Goal: Information Seeking & Learning: Learn about a topic

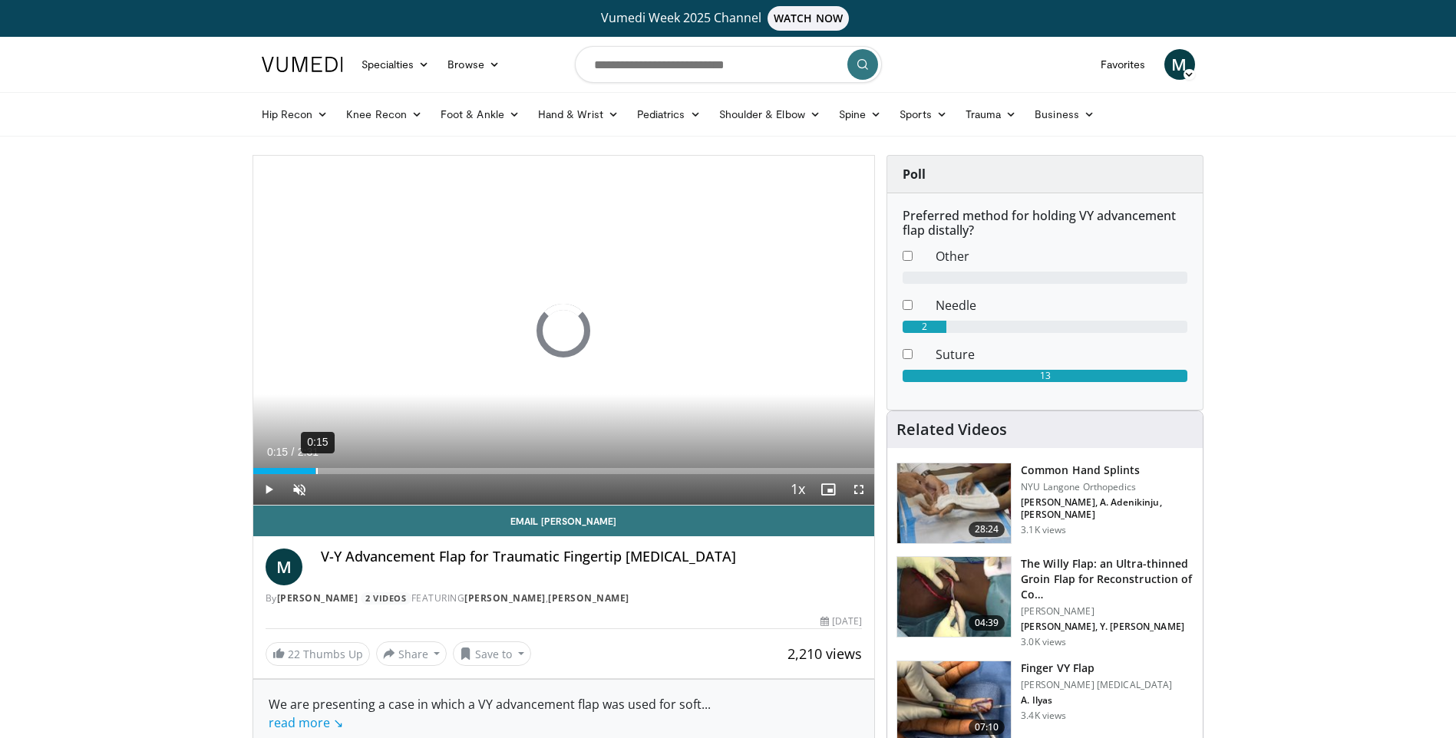
click at [315, 467] on div "Loaded : 0.00% 0:15 0:15" at bounding box center [564, 467] width 622 height 15
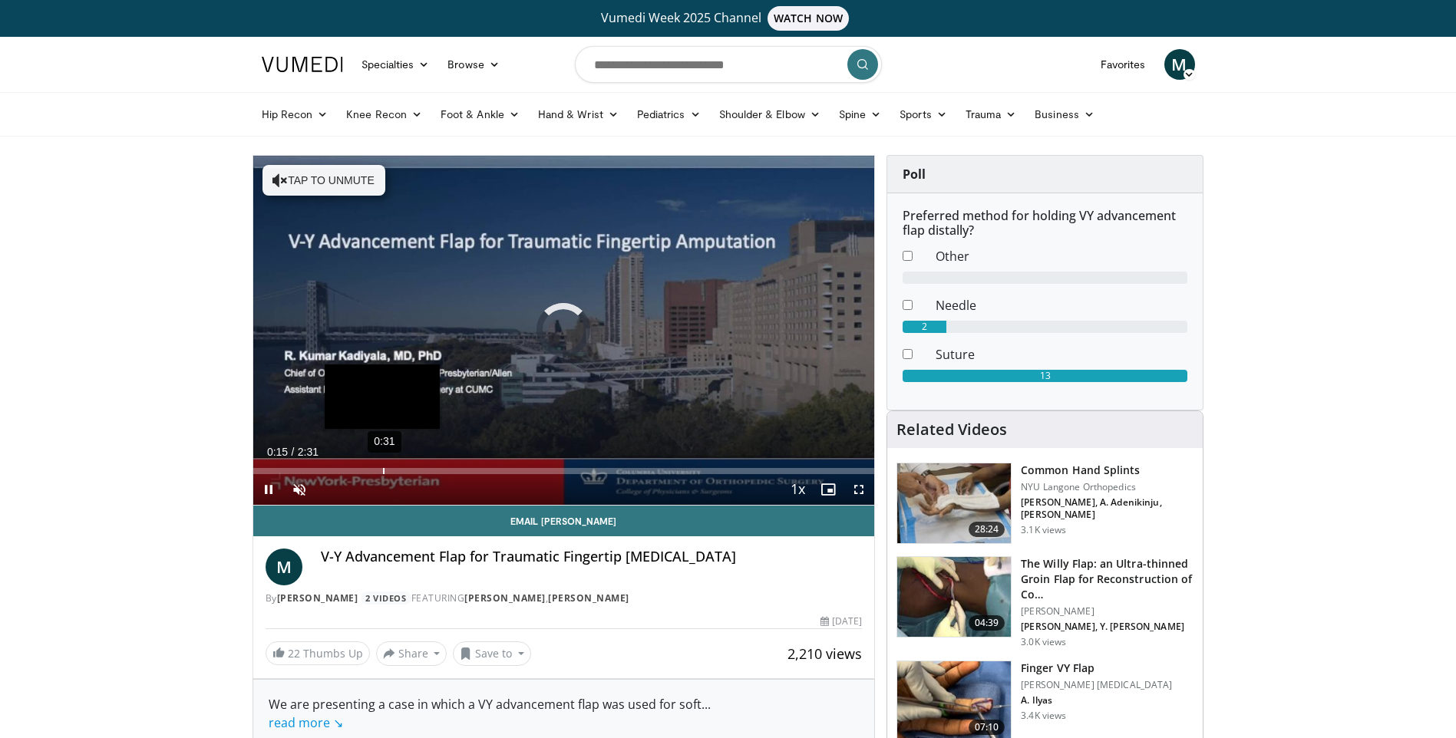
click at [397, 465] on div "Loaded : 0.00% 0:31 0:15" at bounding box center [564, 467] width 622 height 15
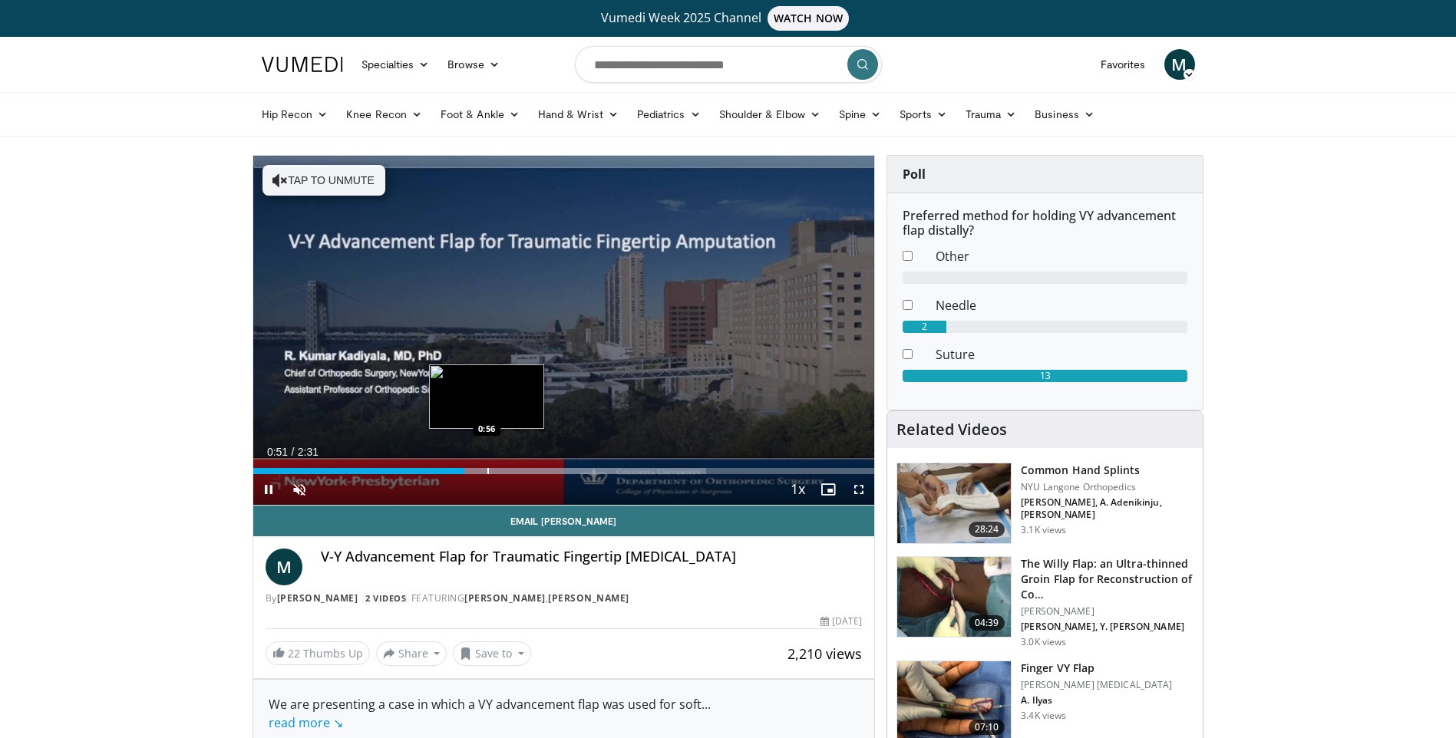
click at [489, 468] on div "Progress Bar" at bounding box center [488, 471] width 2 height 6
click at [298, 490] on span "Video Player" at bounding box center [299, 489] width 31 height 31
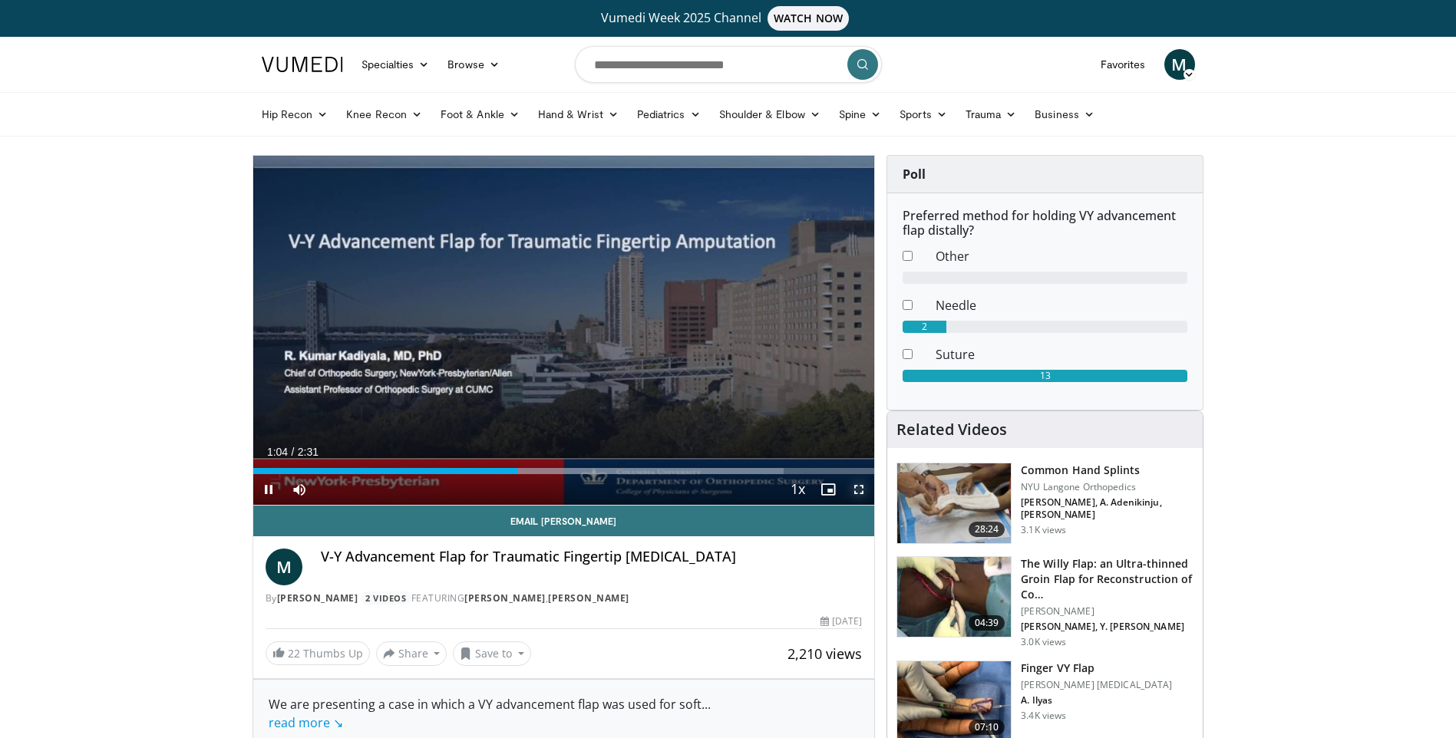
click at [864, 490] on span "Video Player" at bounding box center [859, 489] width 31 height 31
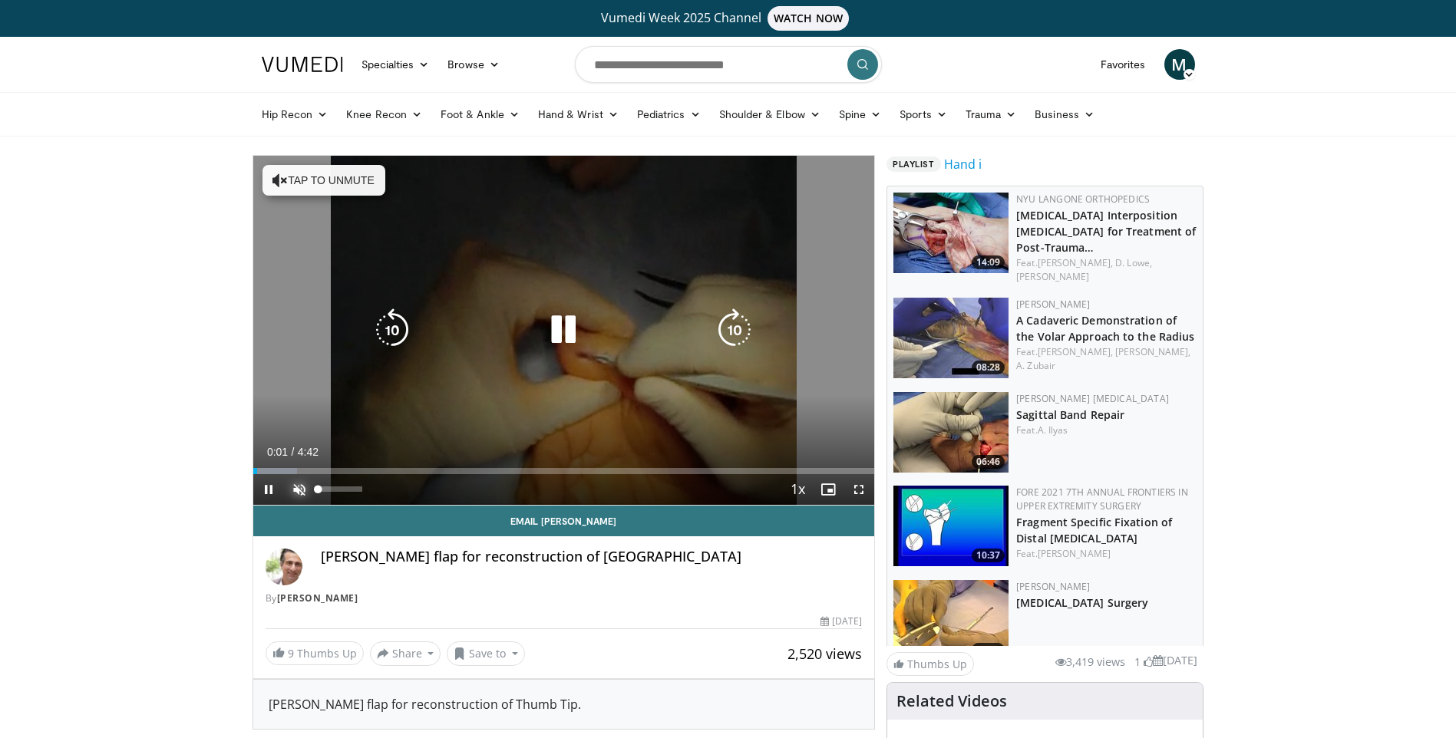
drag, startPoint x: 300, startPoint y: 486, endPoint x: 322, endPoint y: 486, distance: 22.3
click at [300, 486] on span "Video Player" at bounding box center [299, 489] width 31 height 31
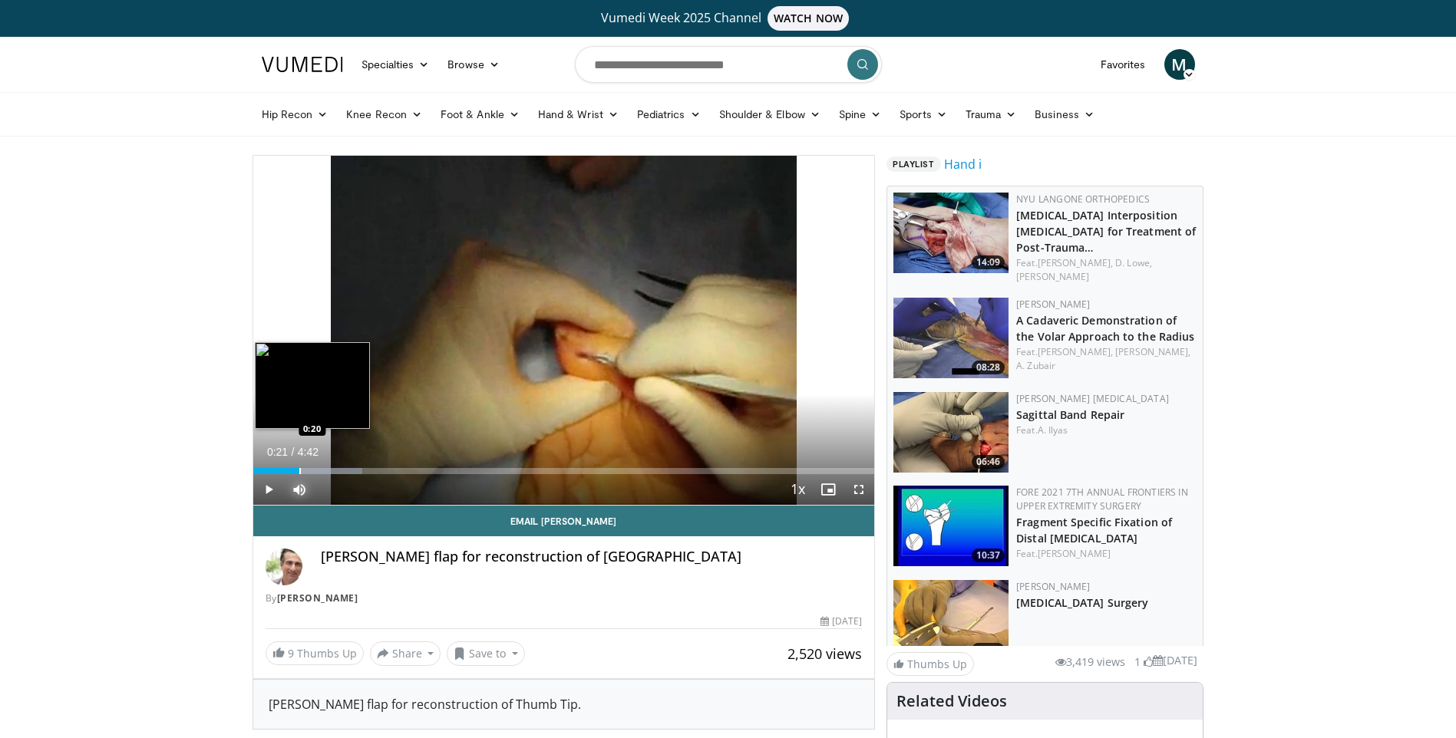
click at [299, 468] on div "Progress Bar" at bounding box center [300, 471] width 2 height 6
click at [279, 471] on div "Progress Bar" at bounding box center [280, 471] width 2 height 6
click at [269, 471] on div "0:13" at bounding box center [267, 471] width 29 height 6
click at [323, 470] on div "Progress Bar" at bounding box center [324, 471] width 2 height 6
click at [340, 470] on div "Progress Bar" at bounding box center [341, 471] width 2 height 6
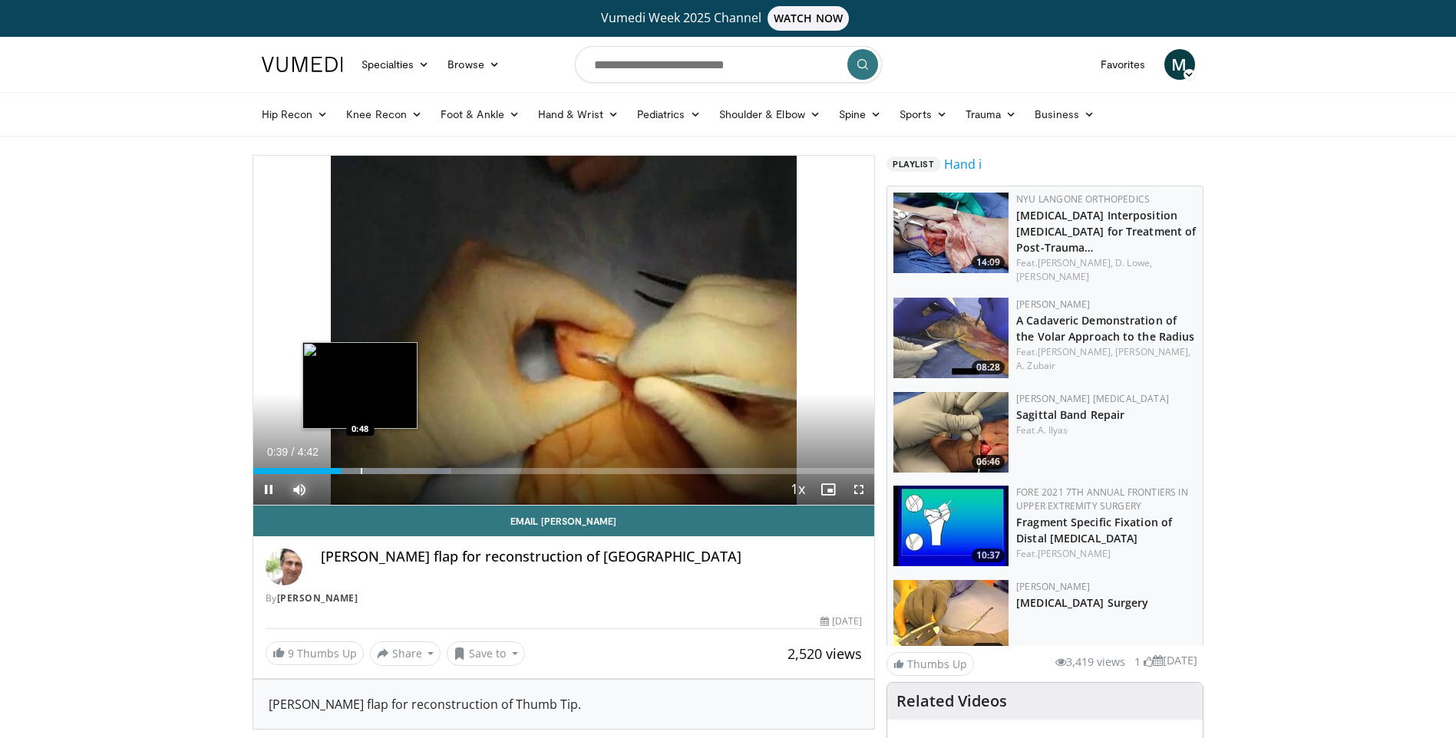
click at [360, 465] on div "Loaded : 31.88% 0:40 0:48" at bounding box center [564, 467] width 622 height 15
click at [381, 464] on div "Loaded : 31.88% 0:49 0:58" at bounding box center [564, 467] width 622 height 15
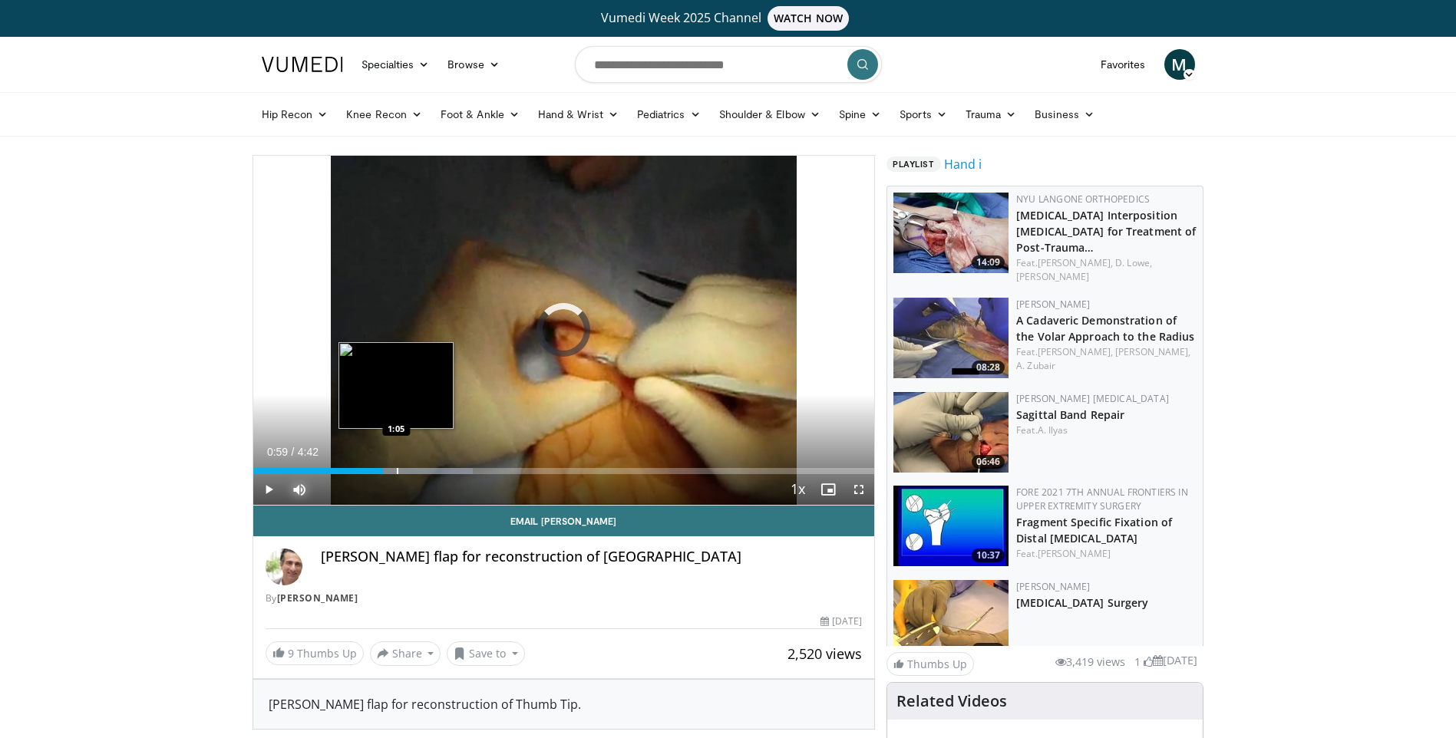
click at [396, 464] on div "Loaded : 35.43% 0:59 1:05" at bounding box center [564, 467] width 622 height 15
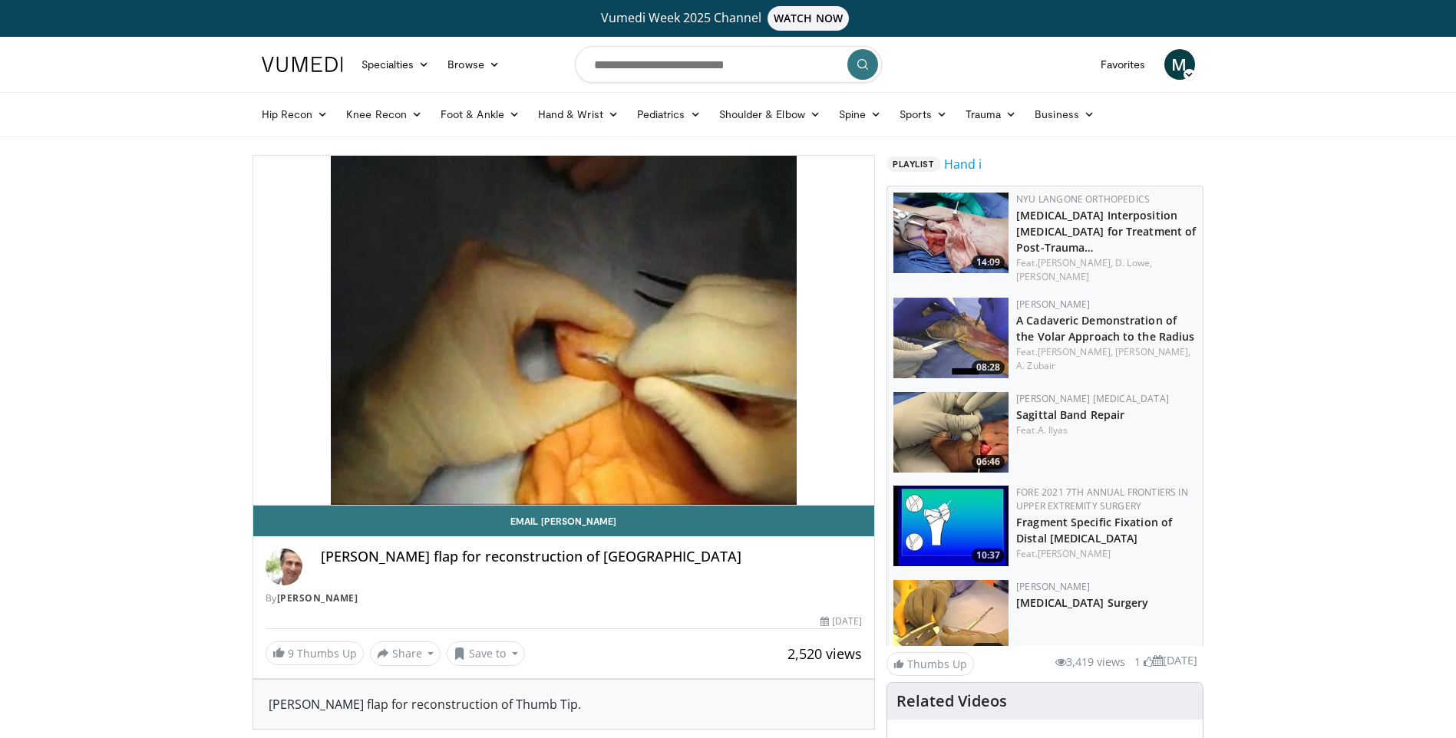
click at [433, 469] on div "Loaded : 35.43% 1:05 1:05" at bounding box center [564, 471] width 622 height 6
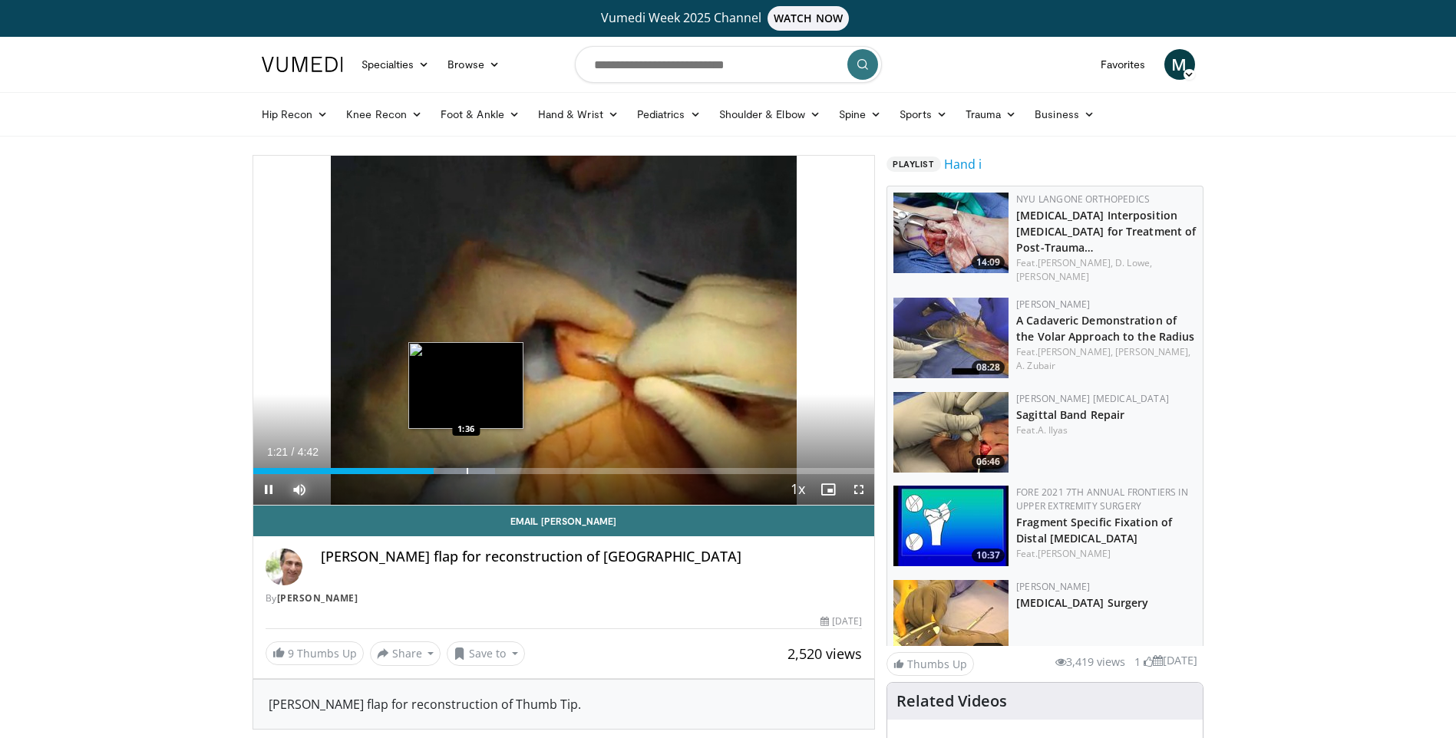
click at [467, 471] on div "Progress Bar" at bounding box center [468, 471] width 2 height 6
click at [497, 472] on div "Progress Bar" at bounding box center [498, 471] width 2 height 6
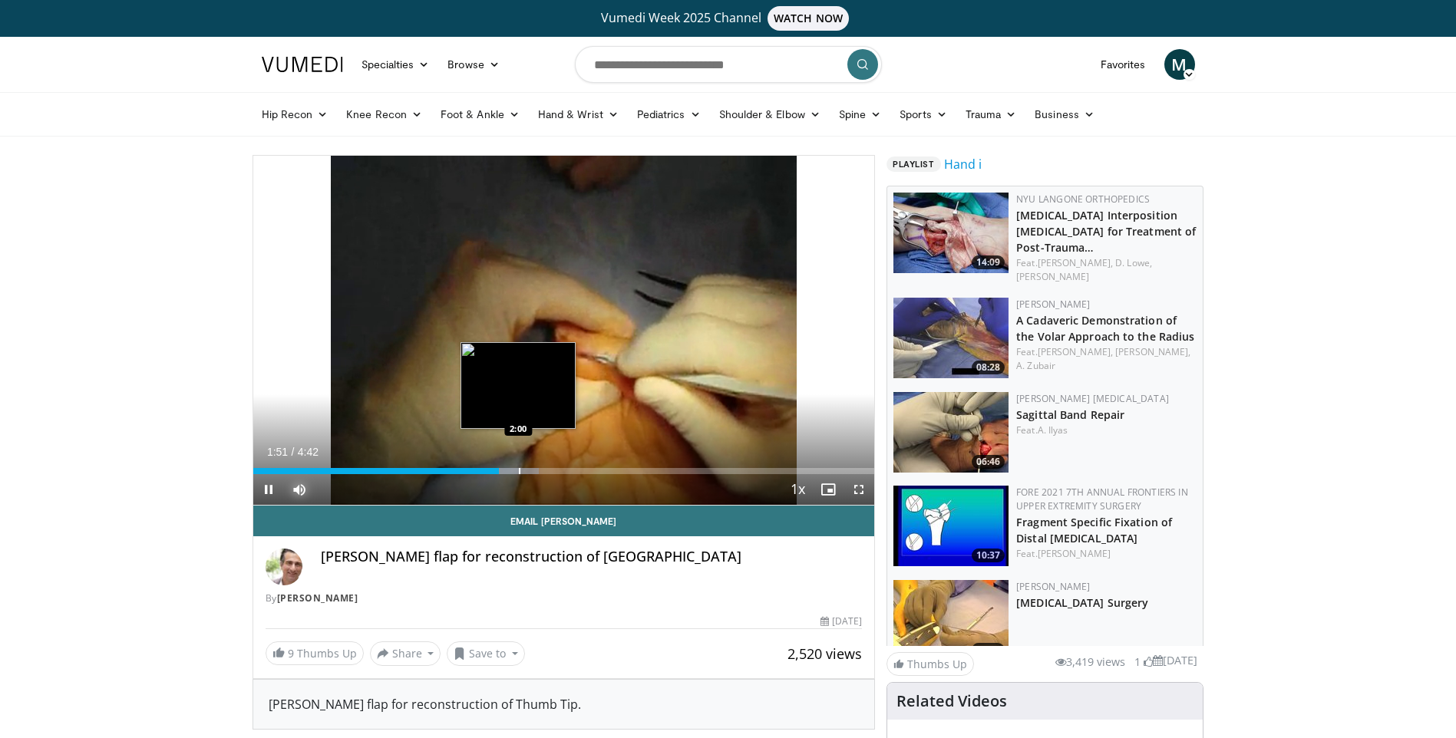
click at [519, 470] on div "Progress Bar" at bounding box center [520, 471] width 2 height 6
click at [533, 464] on div "Loaded : 49.60% 2:07 2:07" at bounding box center [564, 467] width 622 height 15
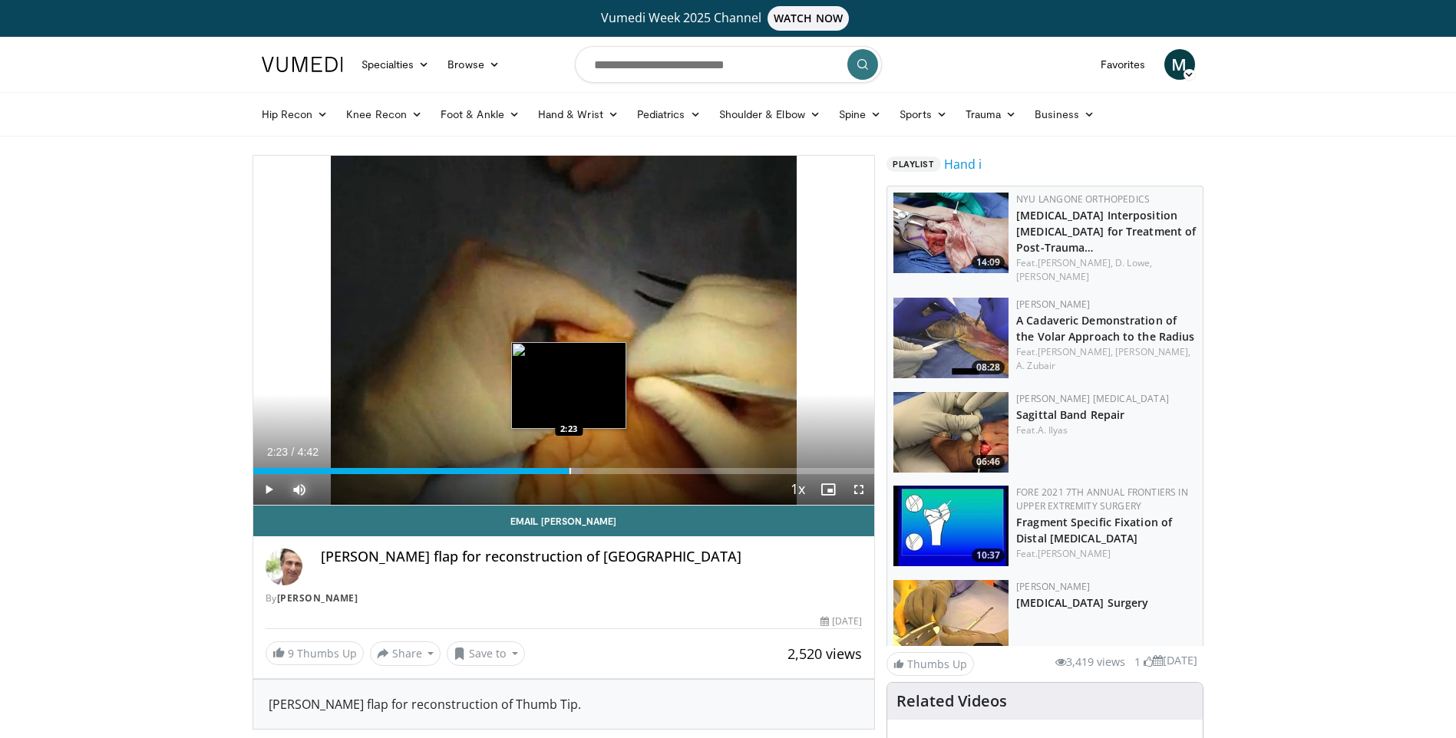
click at [569, 467] on div "Loaded : 53.14% 2:07 2:23" at bounding box center [564, 467] width 622 height 15
click at [593, 470] on div "Loaded : 63.77% 2:26 2:34" at bounding box center [564, 471] width 622 height 6
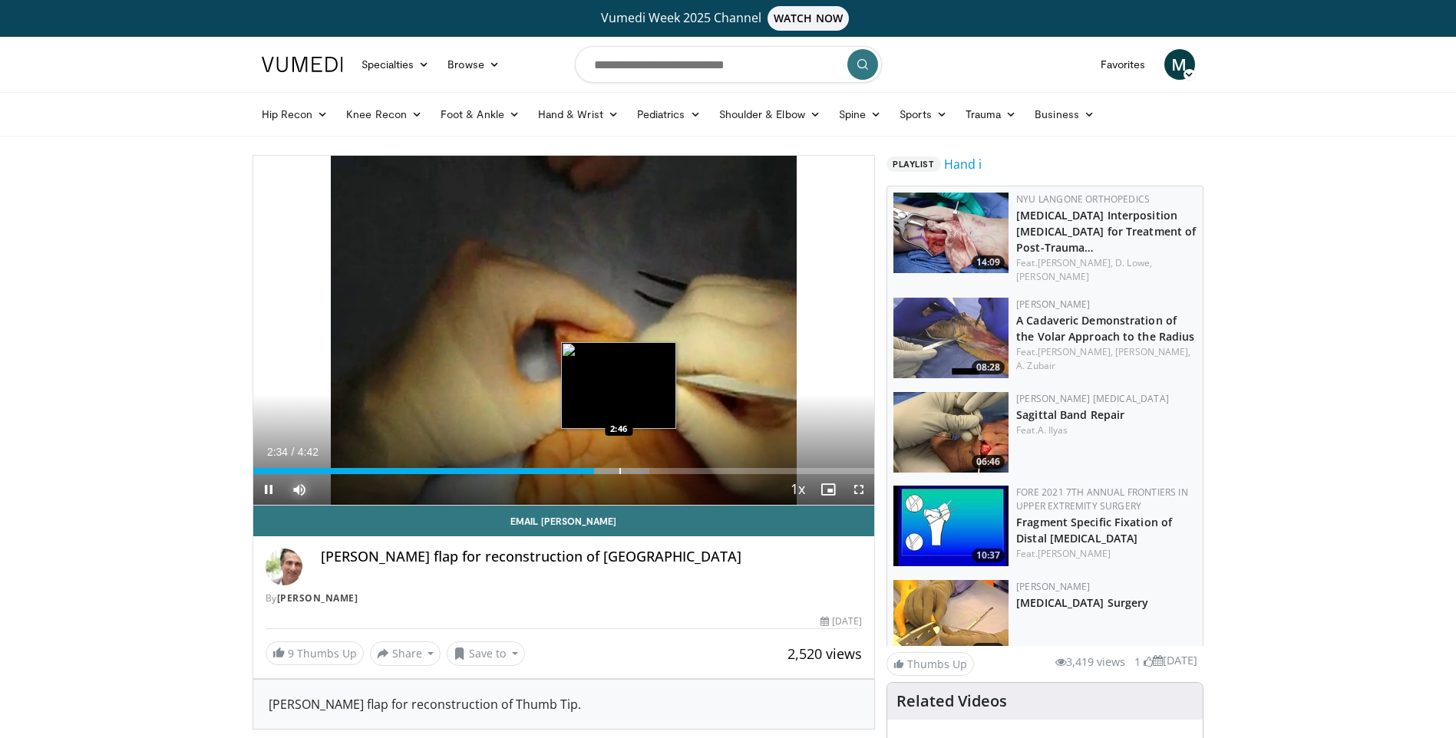
click at [620, 471] on div "Progress Bar" at bounding box center [620, 471] width 2 height 6
click at [636, 471] on div "Loaded : 74.39% 2:50 2:54" at bounding box center [564, 471] width 622 height 6
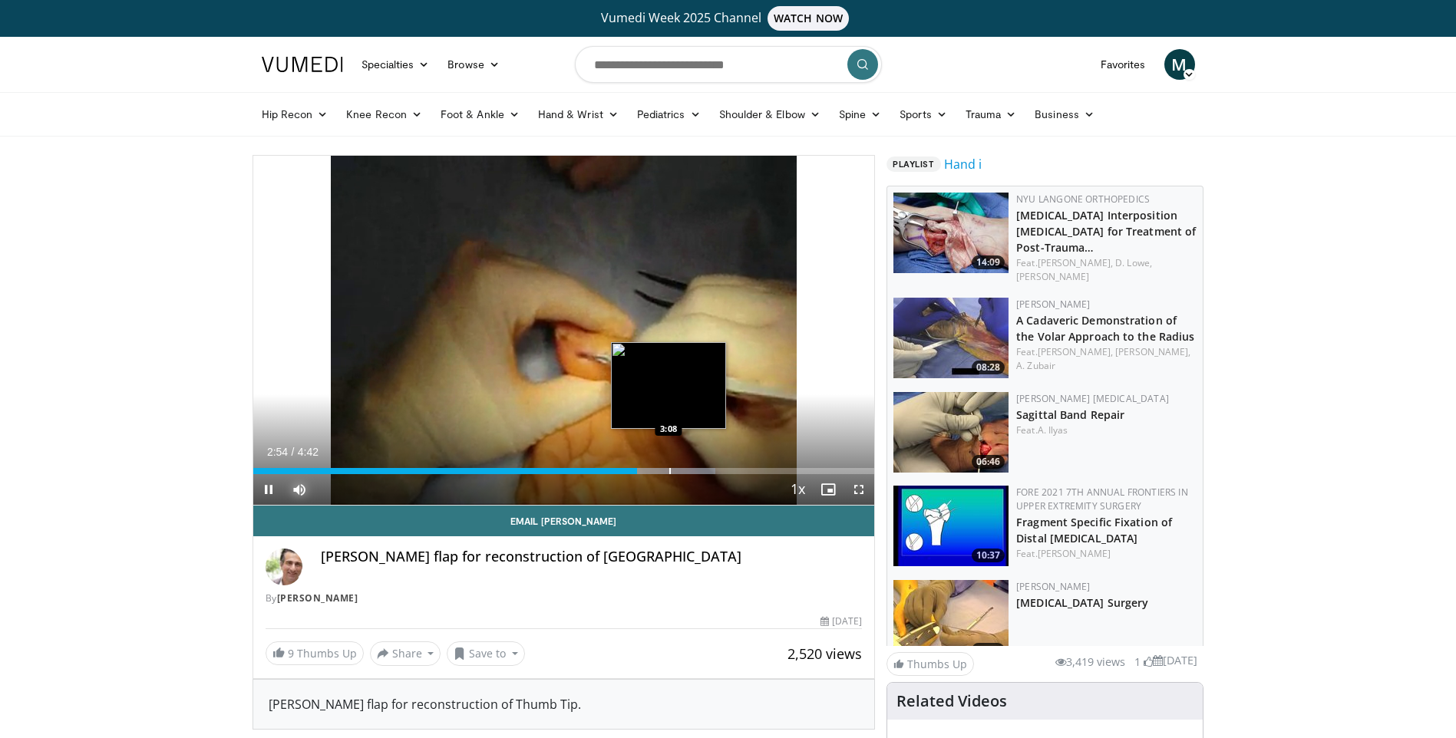
click at [669, 470] on div "Progress Bar" at bounding box center [670, 471] width 2 height 6
click at [698, 468] on div "Progress Bar" at bounding box center [698, 471] width 2 height 6
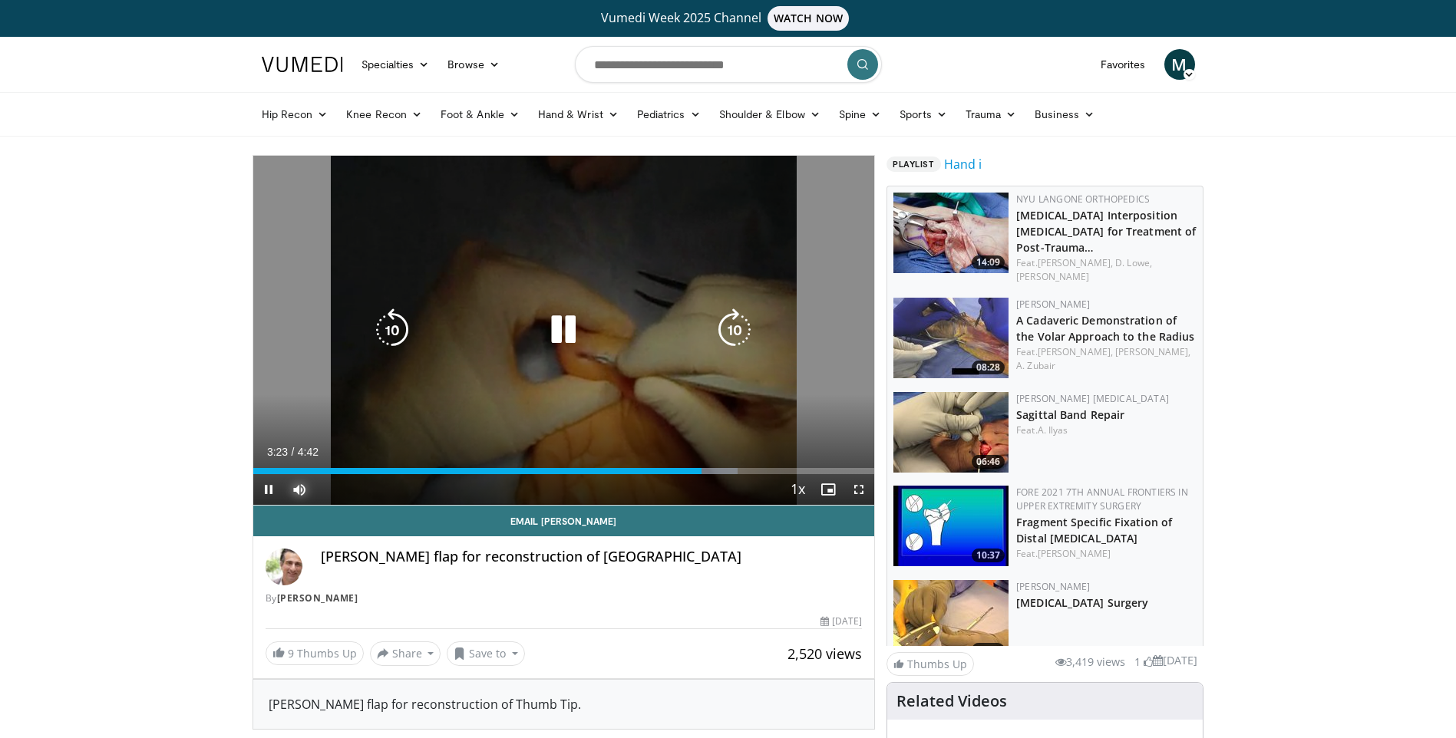
drag, startPoint x: 723, startPoint y: 465, endPoint x: 737, endPoint y: 465, distance: 13.8
click at [725, 465] on div "Loaded : 77.94% 3:23 3:33" at bounding box center [564, 467] width 622 height 15
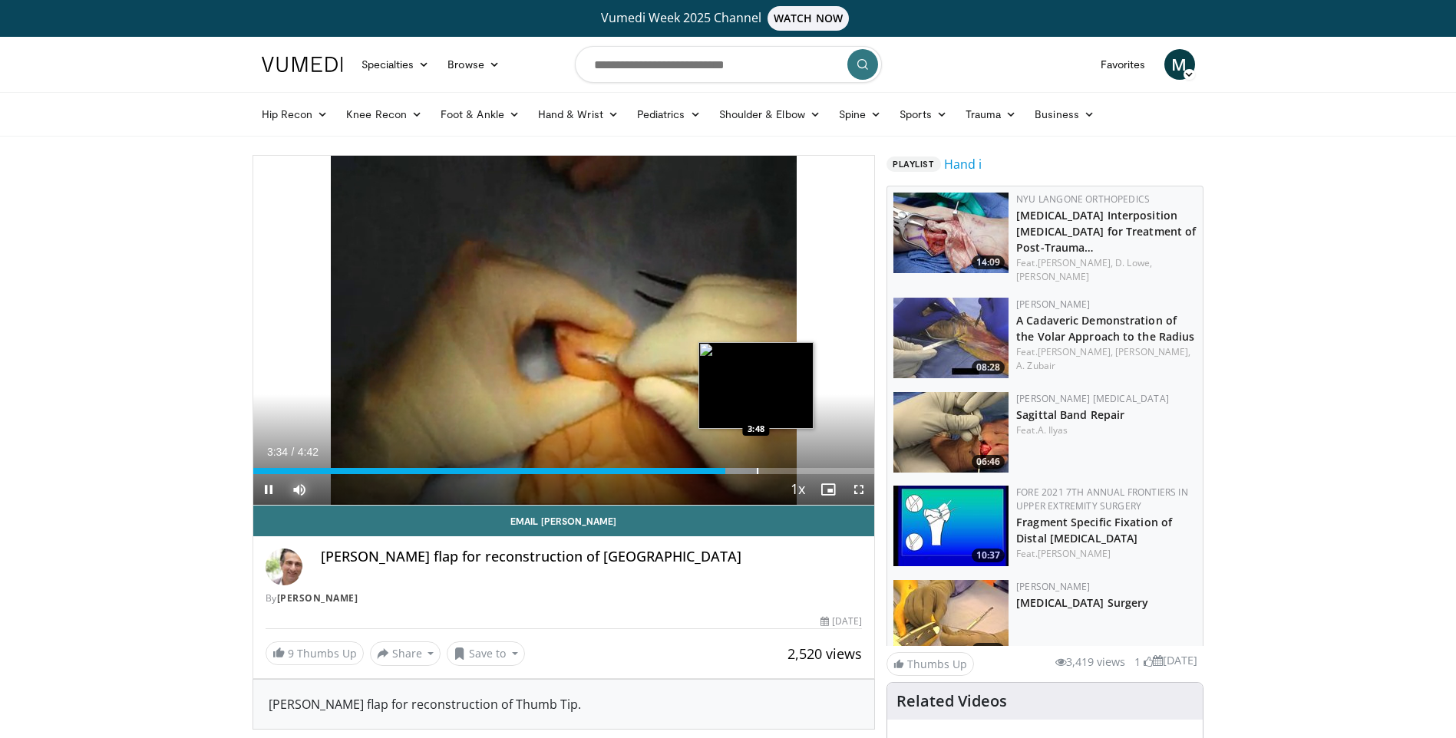
click at [756, 466] on div "Loaded : 81.48% 3:34 3:48" at bounding box center [564, 467] width 622 height 15
click at [782, 466] on div "Loaded : 81.48% 4:00 4:00" at bounding box center [564, 467] width 622 height 15
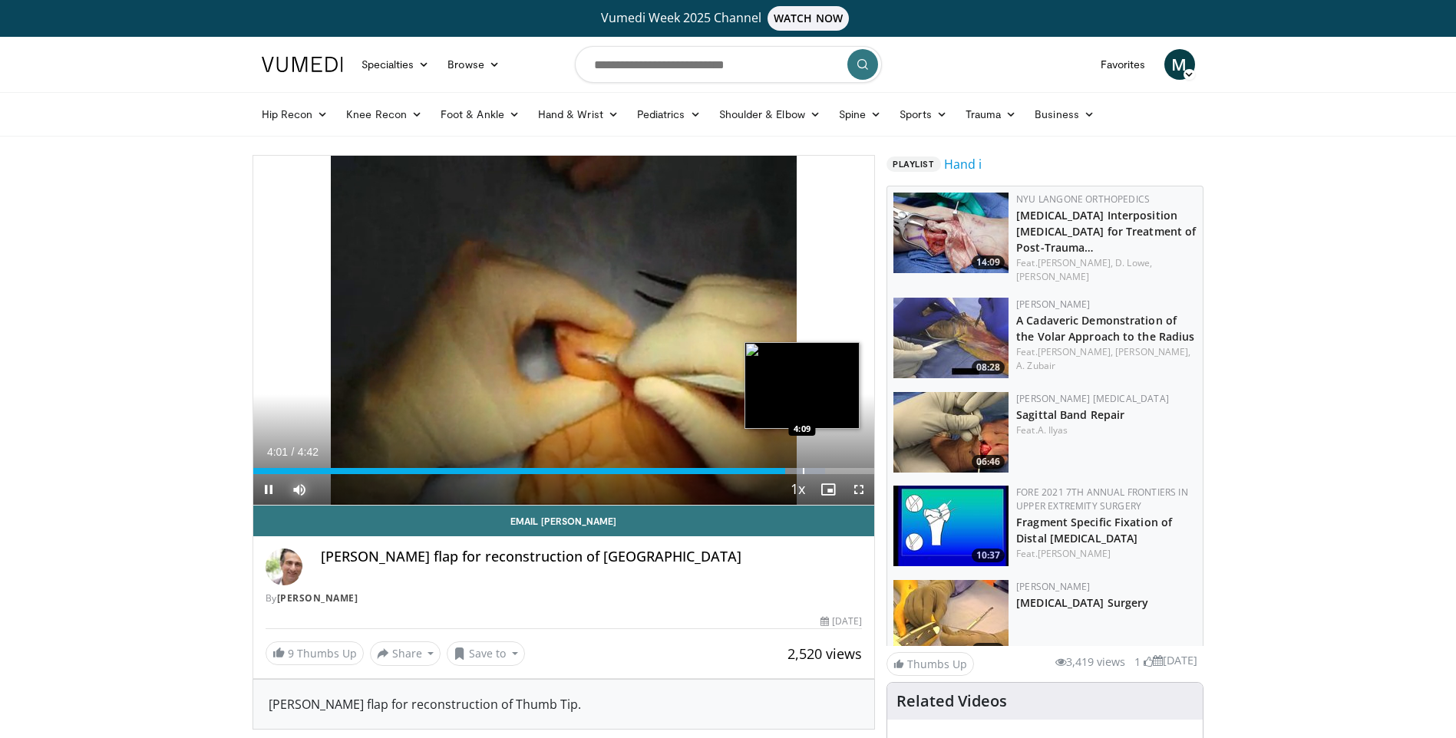
click at [803, 468] on div "Progress Bar" at bounding box center [804, 471] width 2 height 6
click at [835, 468] on div "Progress Bar" at bounding box center [836, 471] width 2 height 6
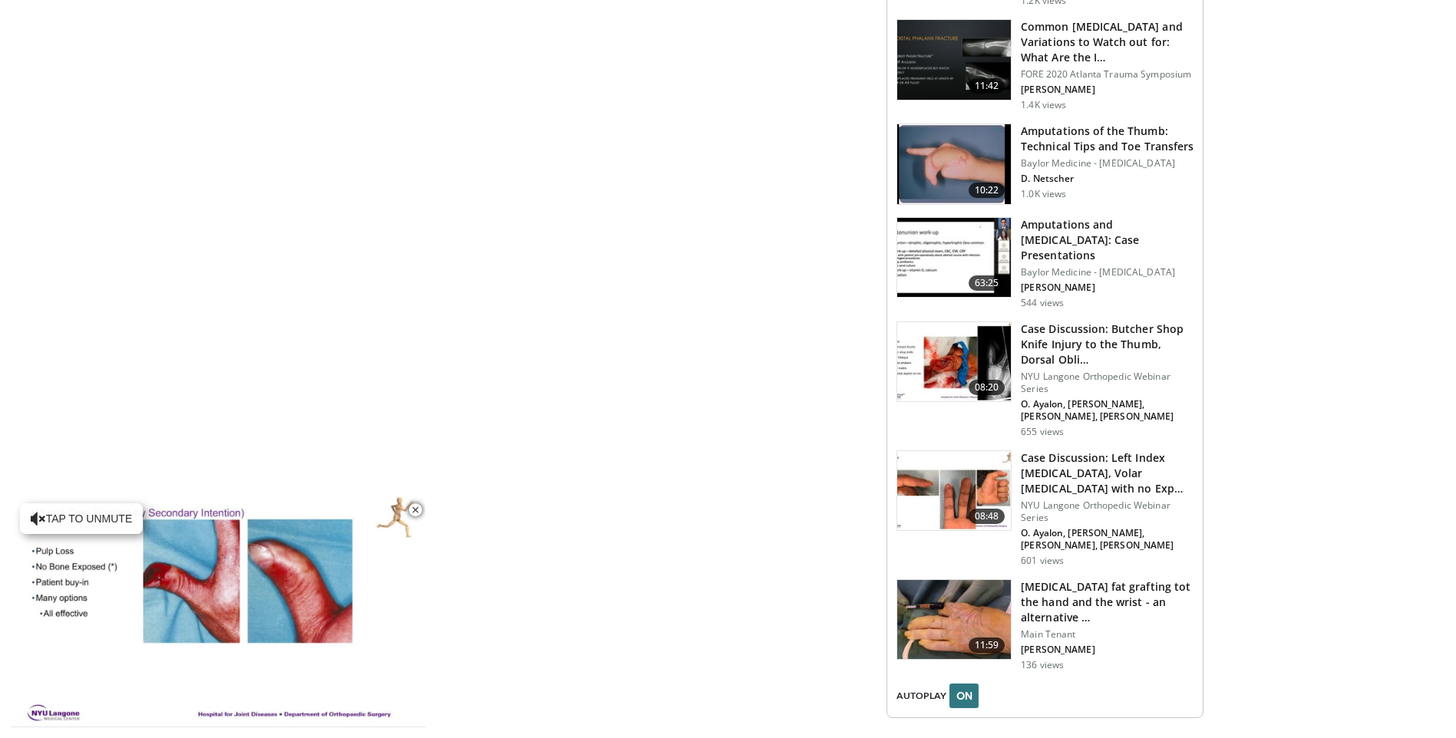
scroll to position [1753, 0]
